Goal: Task Accomplishment & Management: Manage account settings

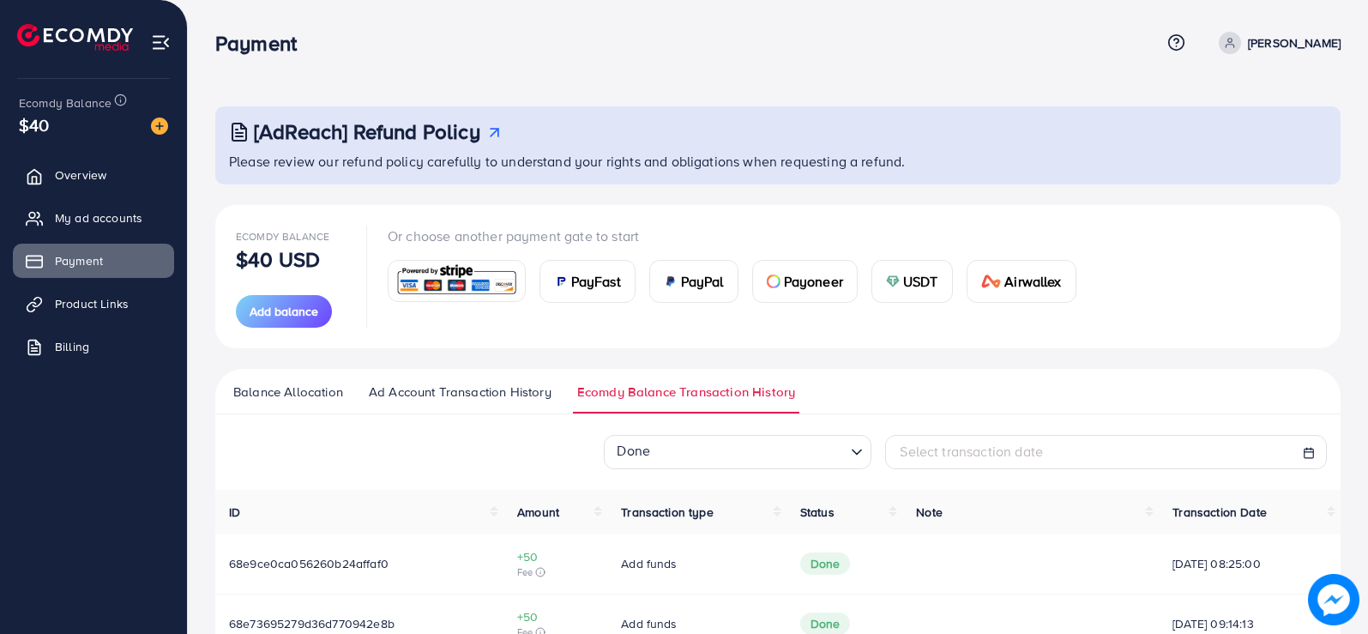
scroll to position [240, 0]
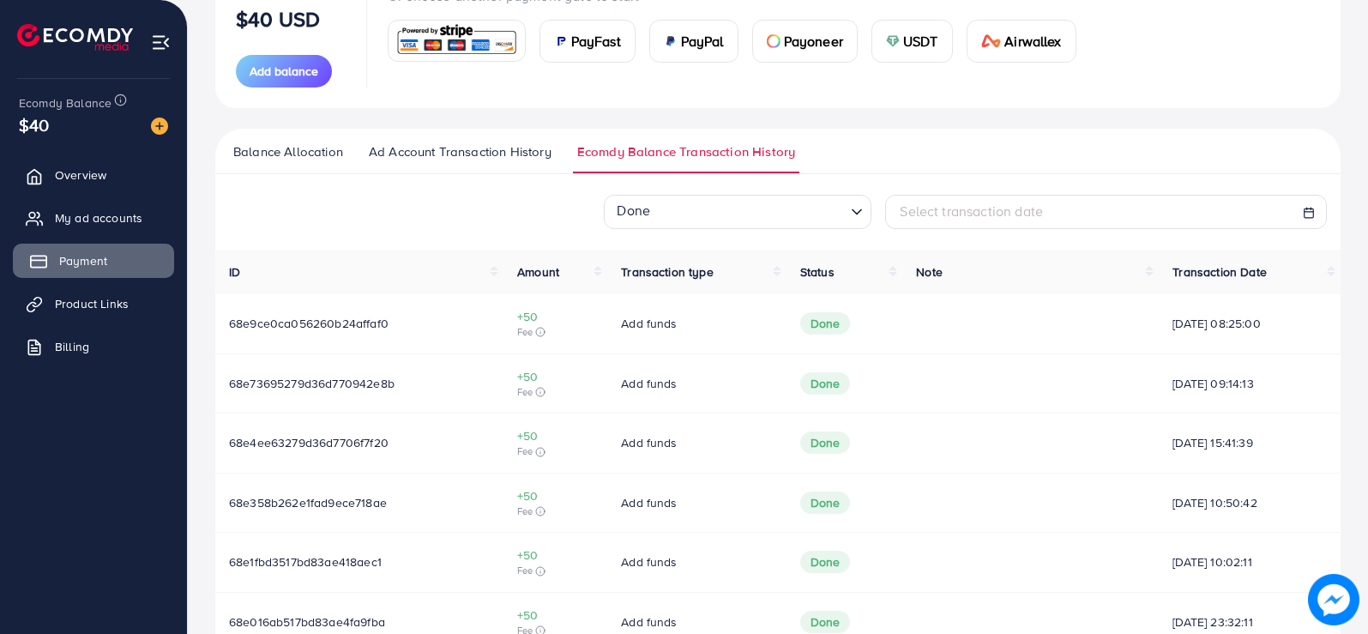
click at [32, 275] on link "Payment" at bounding box center [93, 261] width 161 height 34
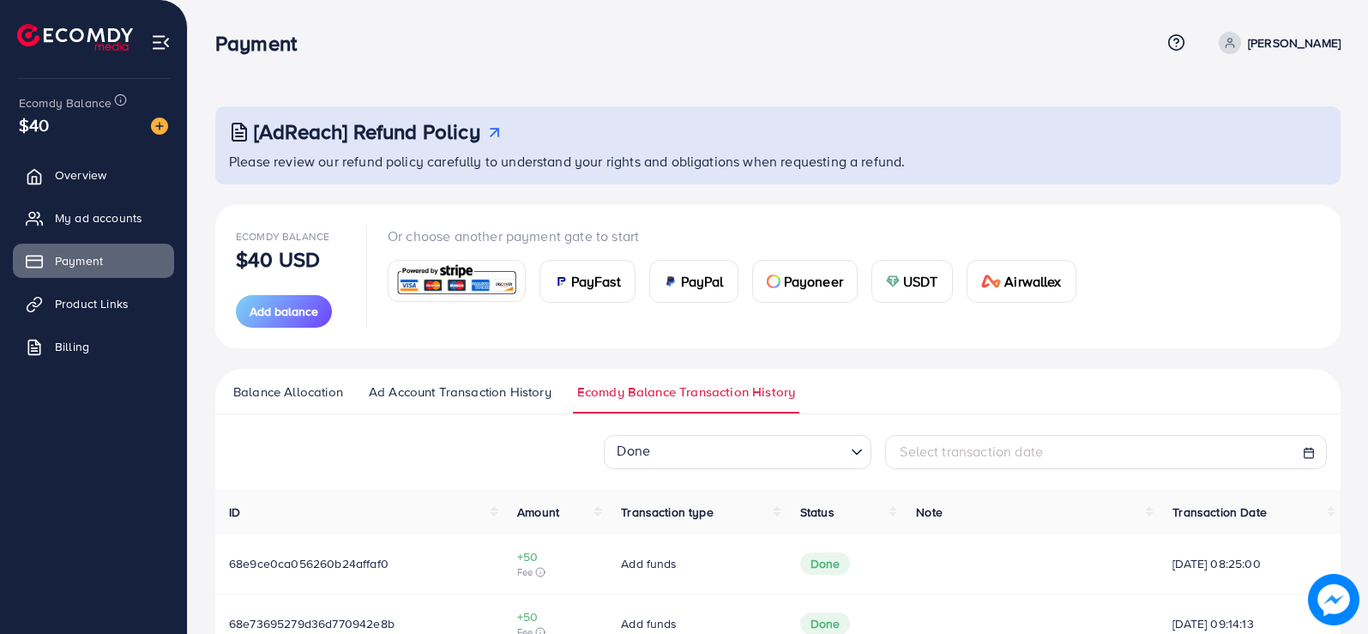
click at [306, 391] on span "Balance Allocation" at bounding box center [288, 392] width 110 height 19
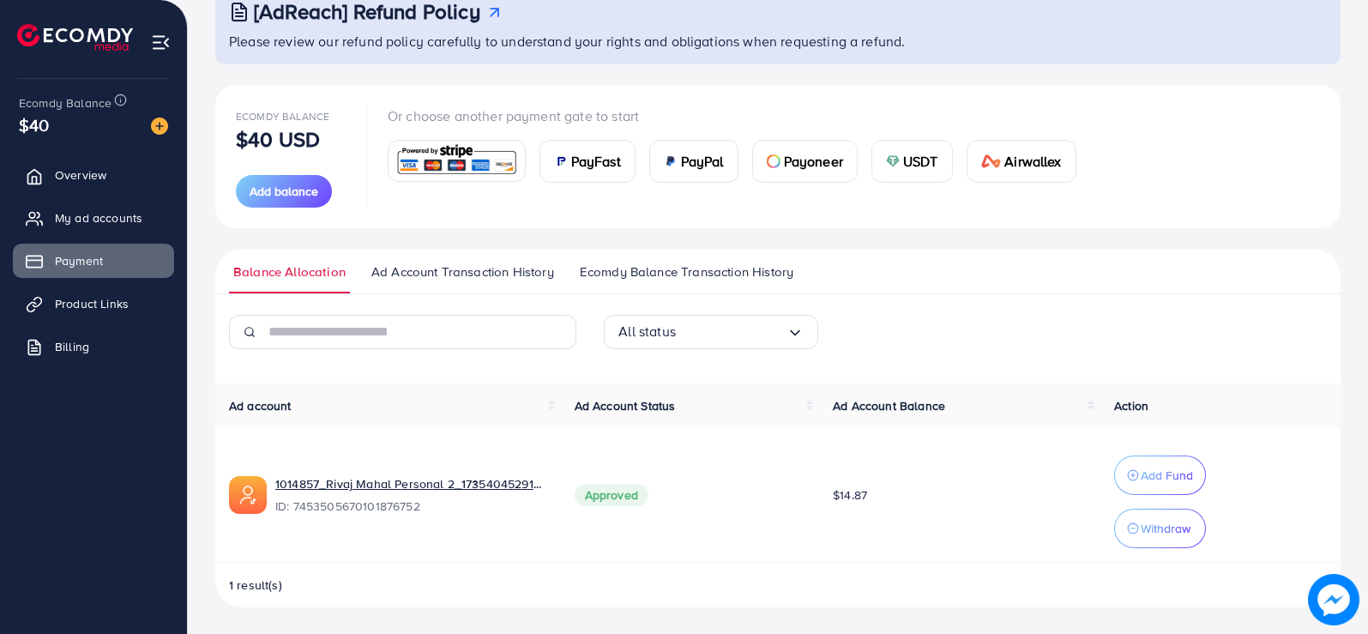
scroll to position [121, 0]
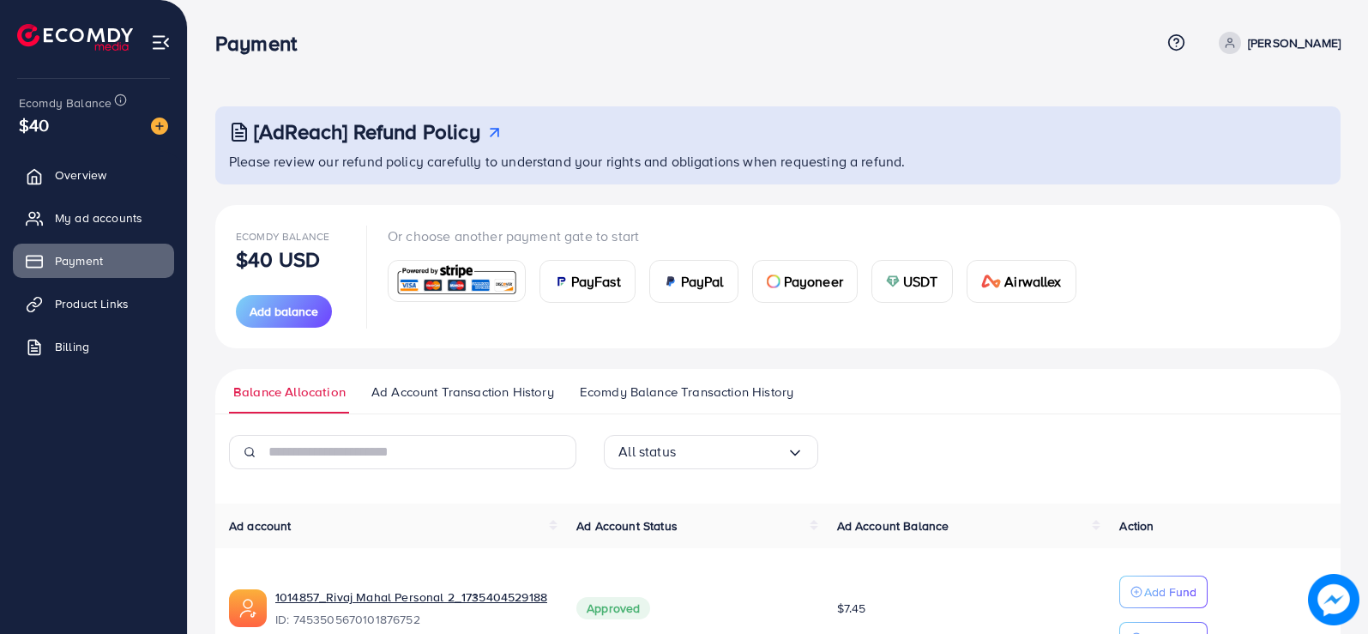
scroll to position [107, 0]
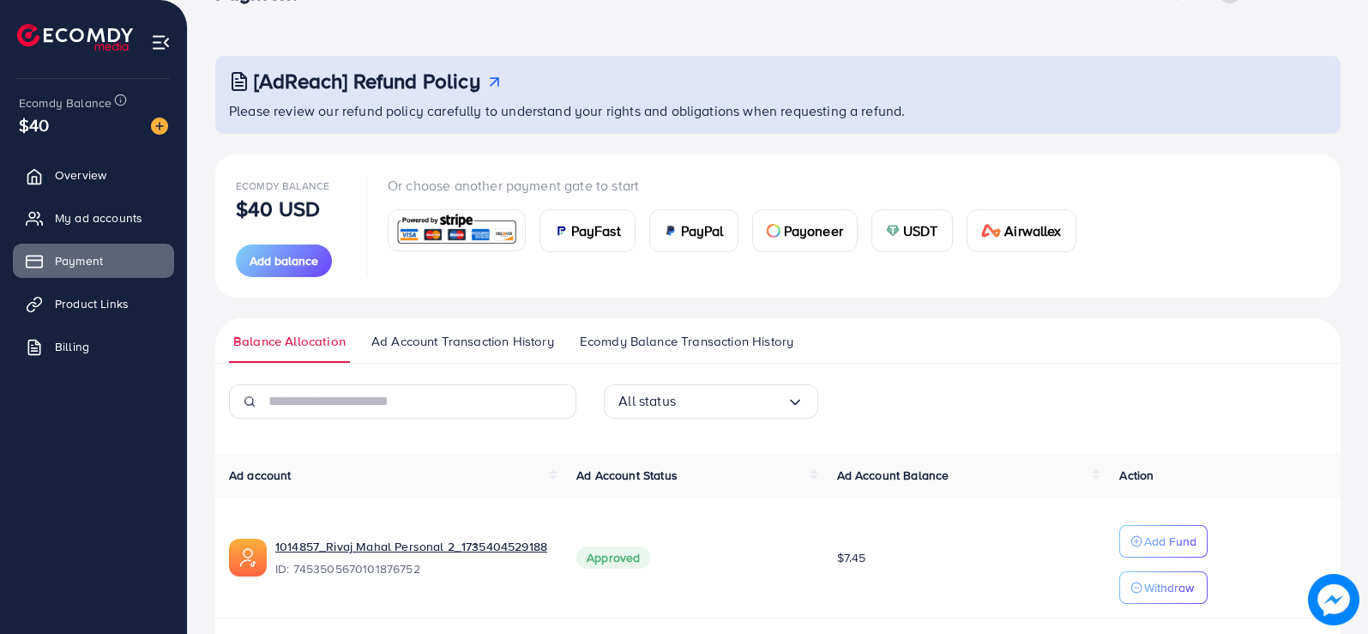
scroll to position [107, 0]
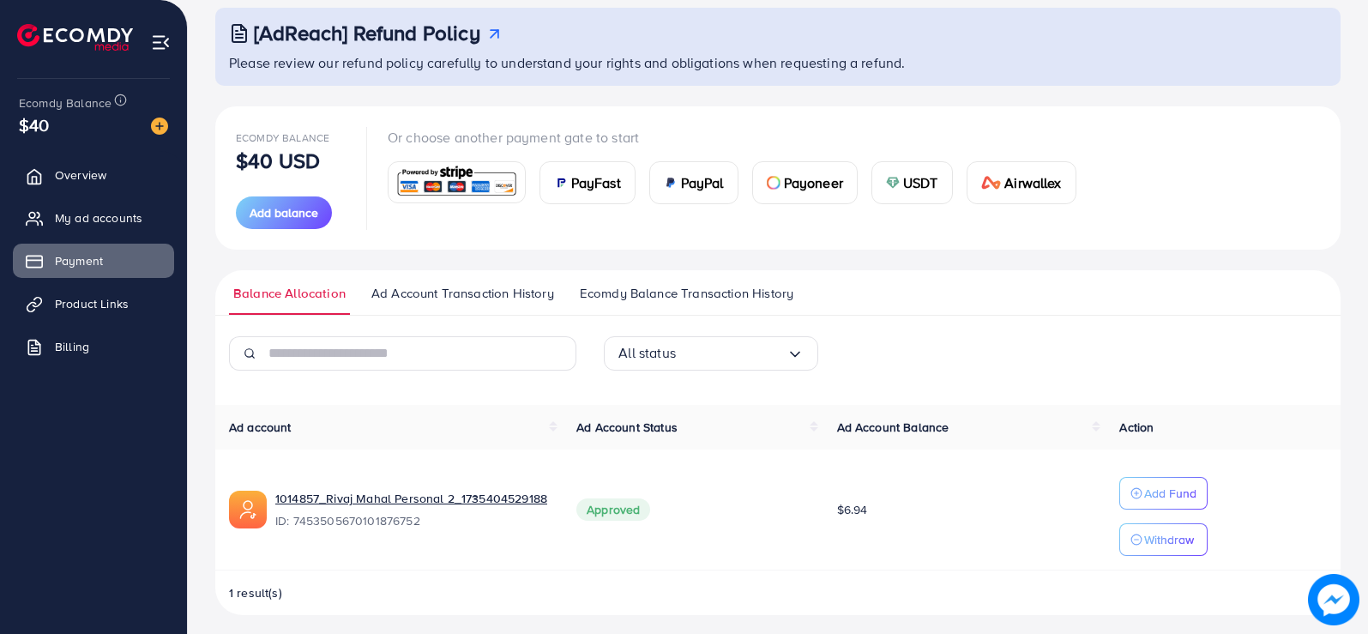
scroll to position [107, 0]
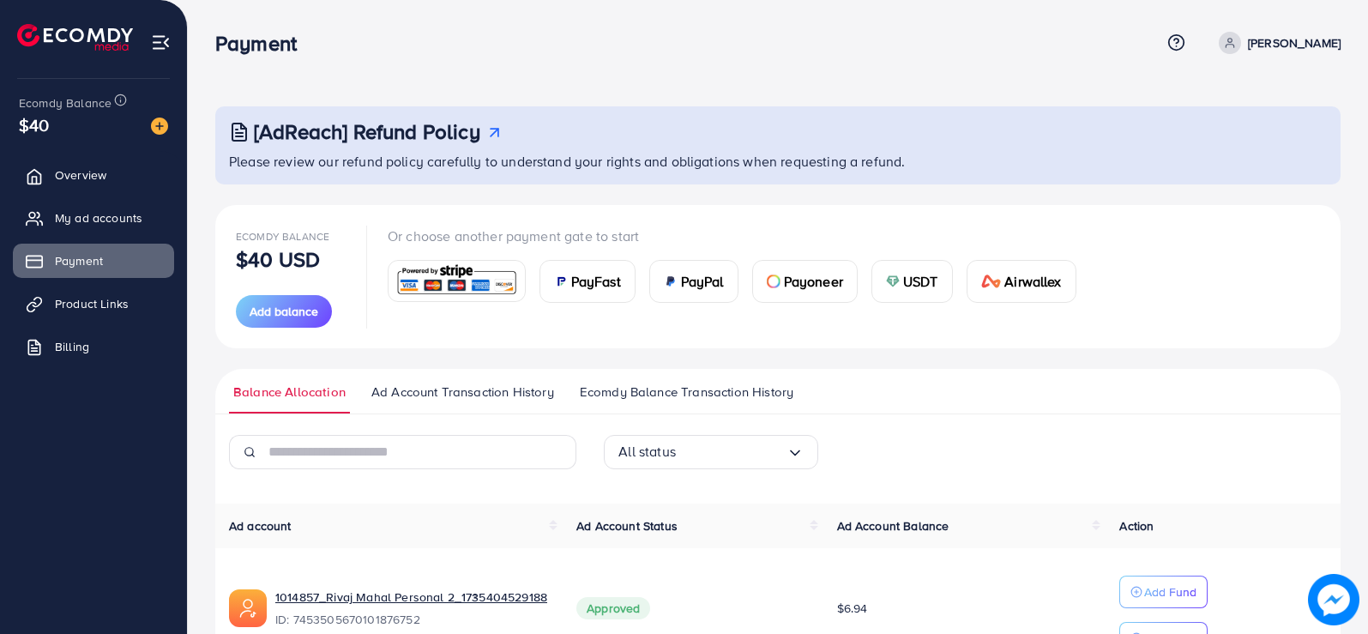
click at [665, 82] on div "[AdReach] Refund Policy Please review our refund policy carefully to understand…" at bounding box center [778, 370] width 1181 height 741
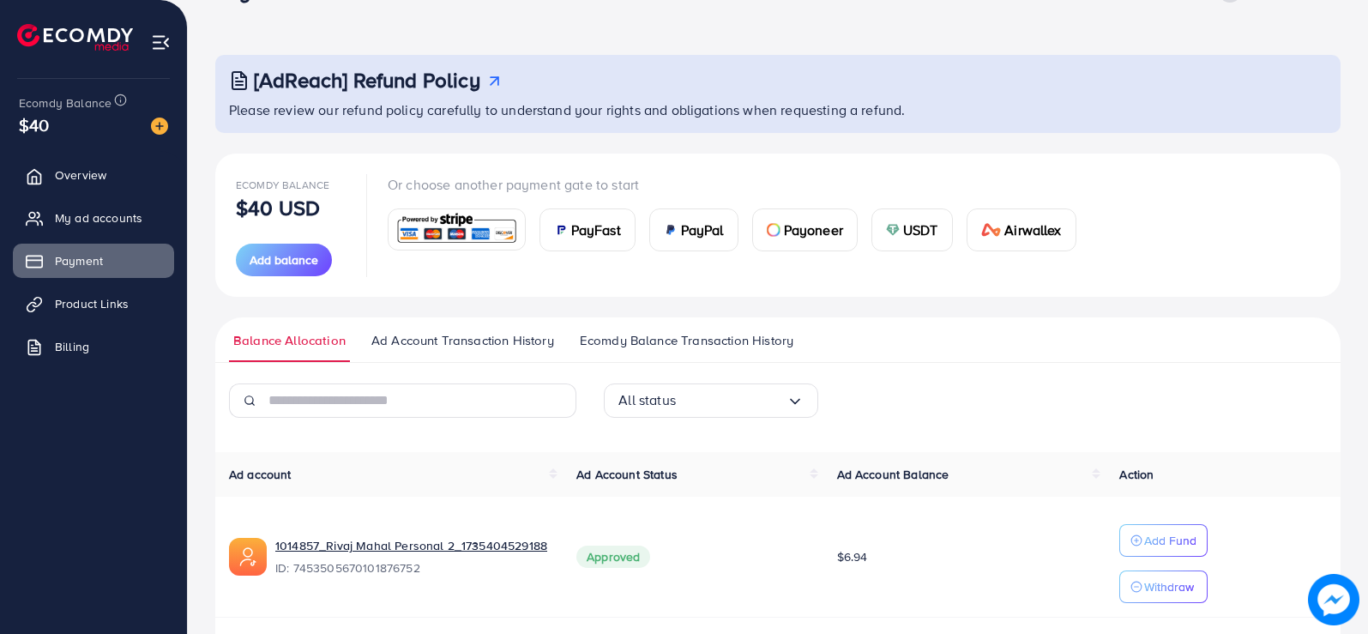
scroll to position [107, 0]
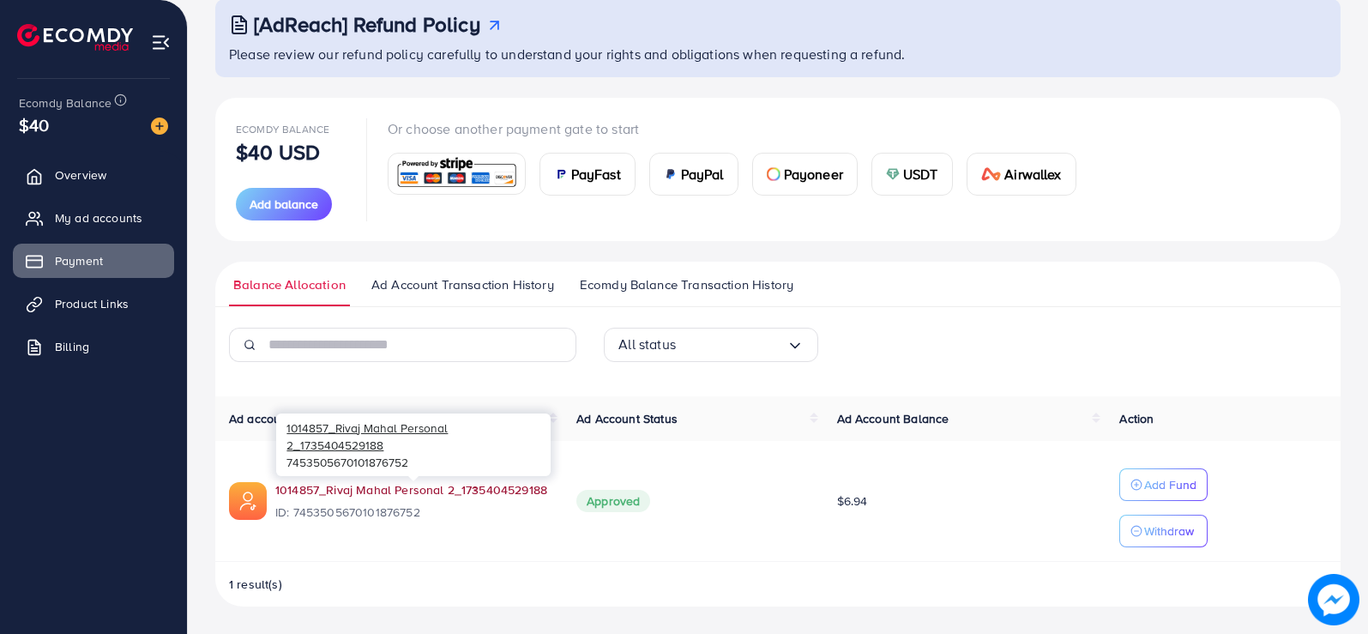
click at [476, 492] on link "1014857_Rivaj Mahal Personal 2_1735404529188" at bounding box center [411, 489] width 272 height 17
